Goal: Transaction & Acquisition: Purchase product/service

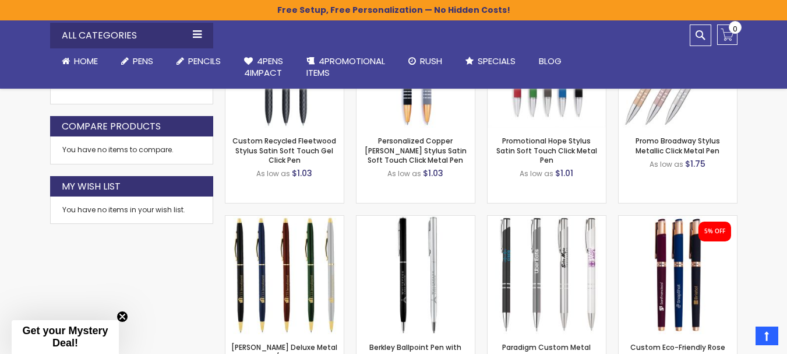
scroll to position [720, 0]
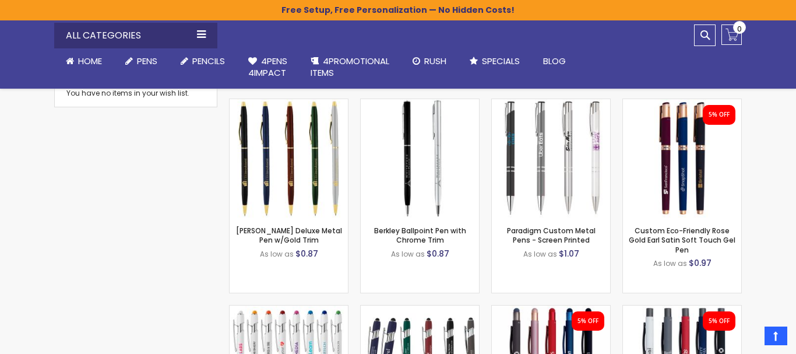
click at [756, 160] on div "Close dialog Sign up to get your Mystery Discount ! Name Email Send Me the Deal…" at bounding box center [398, 177] width 796 height 354
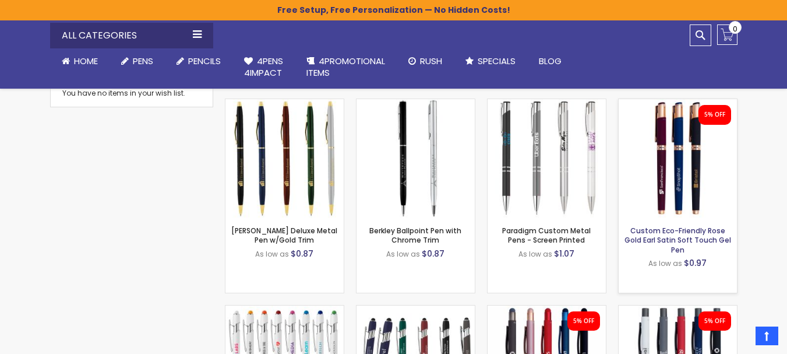
click at [679, 243] on link "Custom Eco-Friendly Rose Gold Earl Satin Soft Touch Gel Pen" at bounding box center [678, 240] width 107 height 29
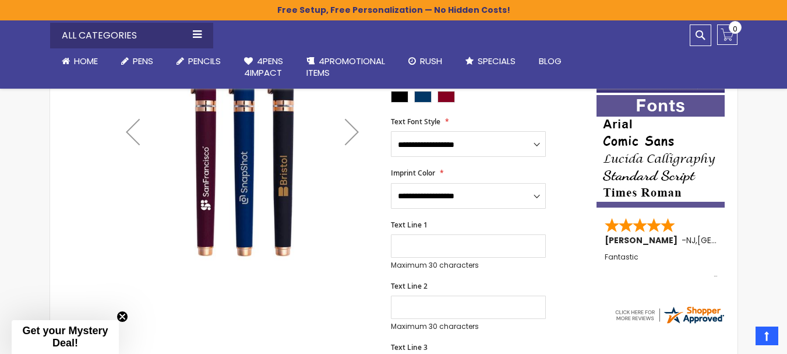
scroll to position [233, 0]
click at [350, 129] on div "Next" at bounding box center [352, 131] width 47 height 47
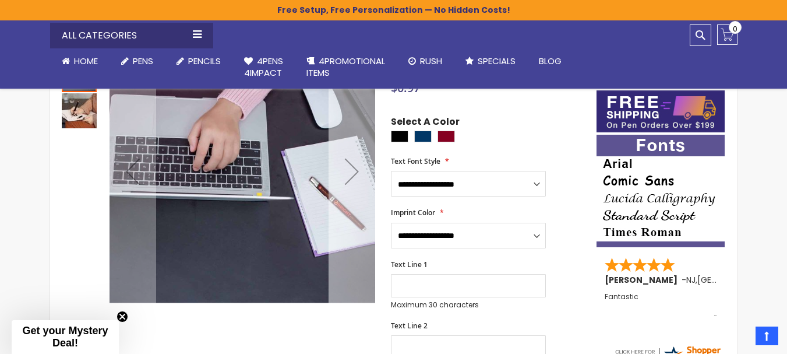
scroll to position [175, 0]
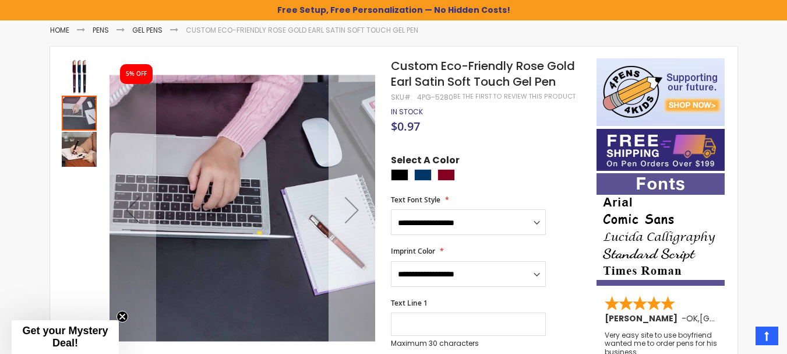
click at [354, 201] on div "Next" at bounding box center [352, 209] width 47 height 47
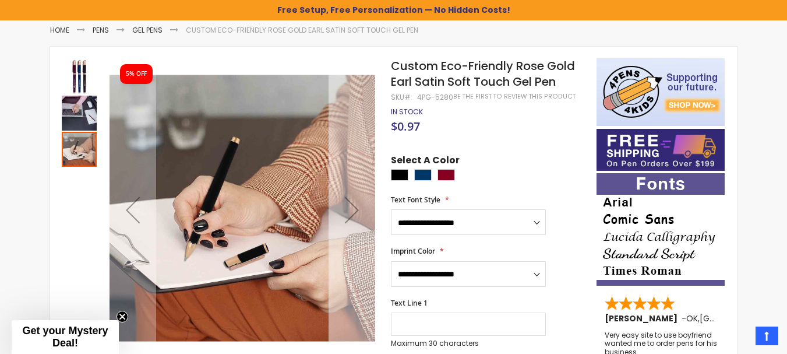
click at [353, 200] on div "Next" at bounding box center [352, 209] width 47 height 47
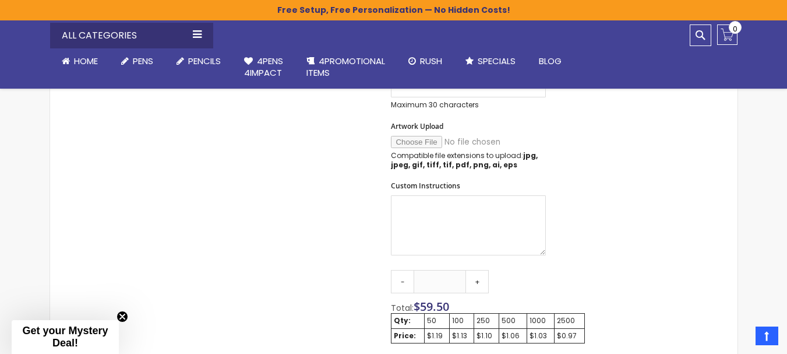
scroll to position [524, 0]
